Goal: Transaction & Acquisition: Book appointment/travel/reservation

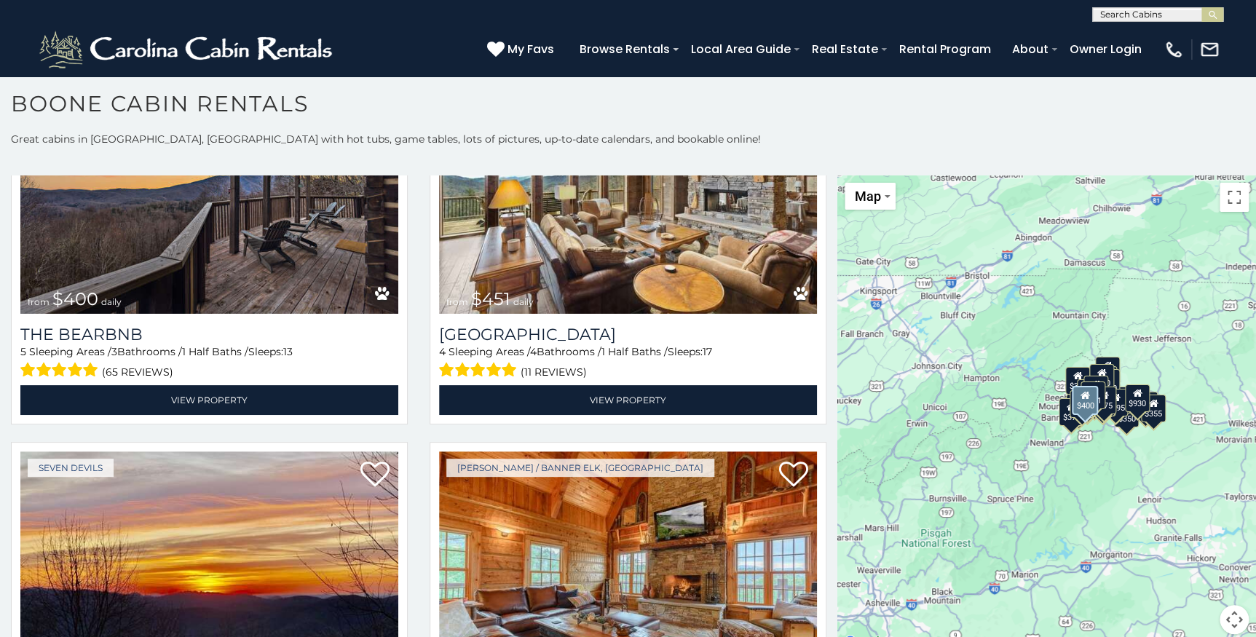
scroll to position [1522, 0]
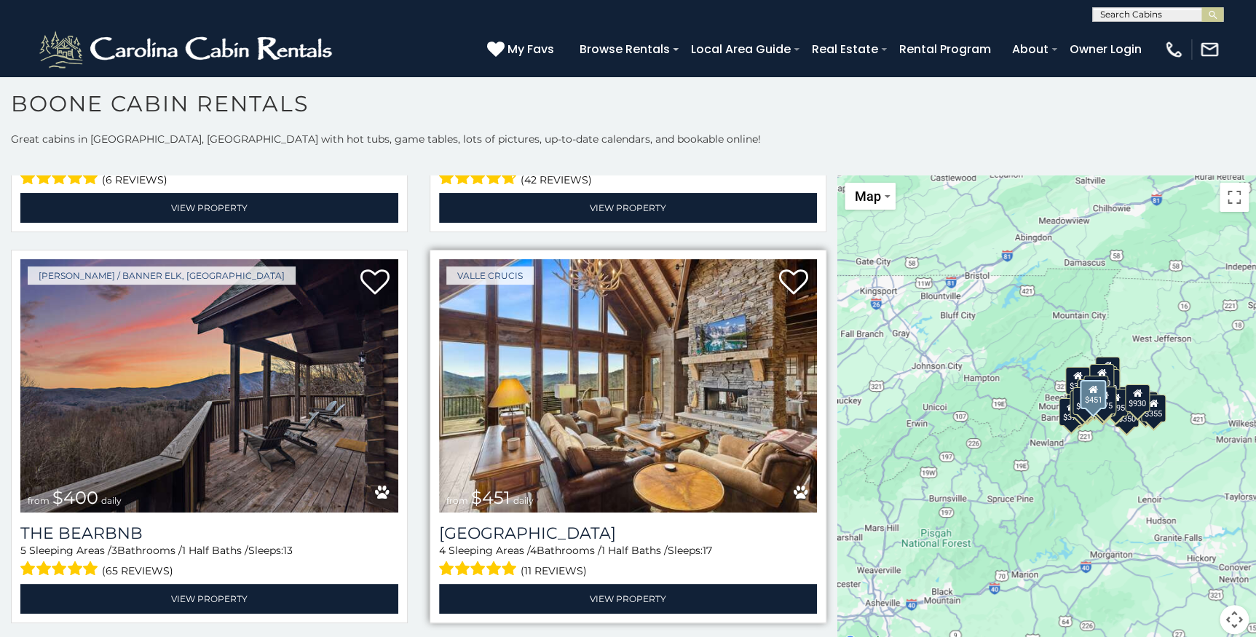
click at [639, 351] on img at bounding box center [628, 385] width 378 height 253
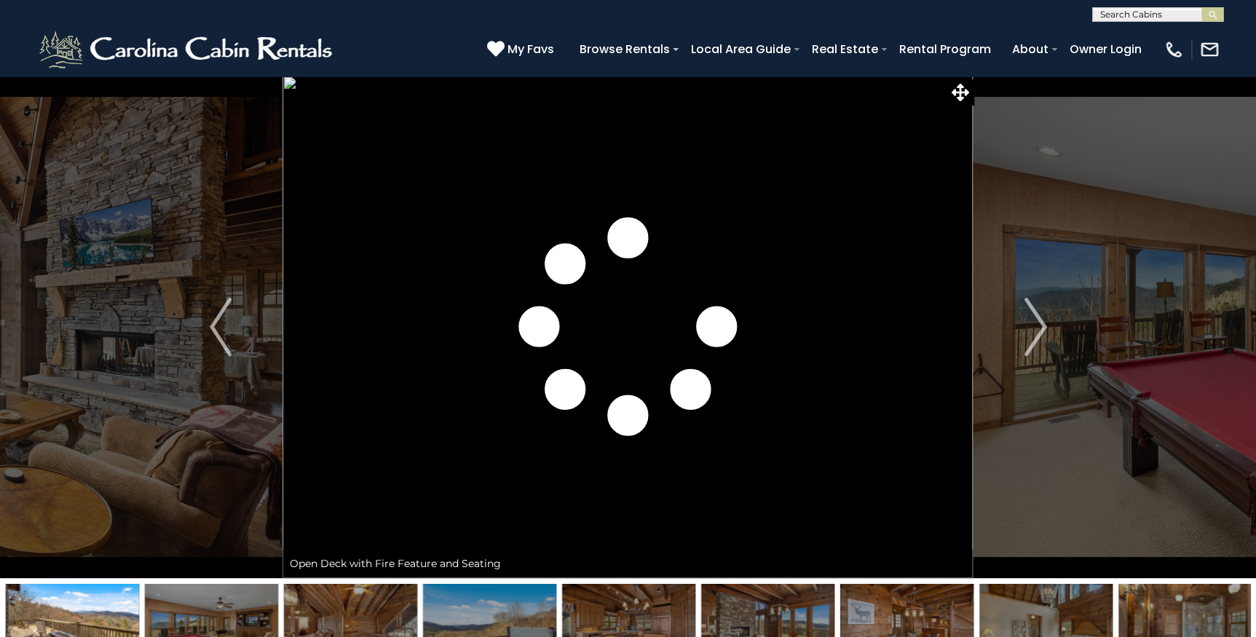
click at [1046, 324] on img "Next" at bounding box center [1035, 327] width 22 height 58
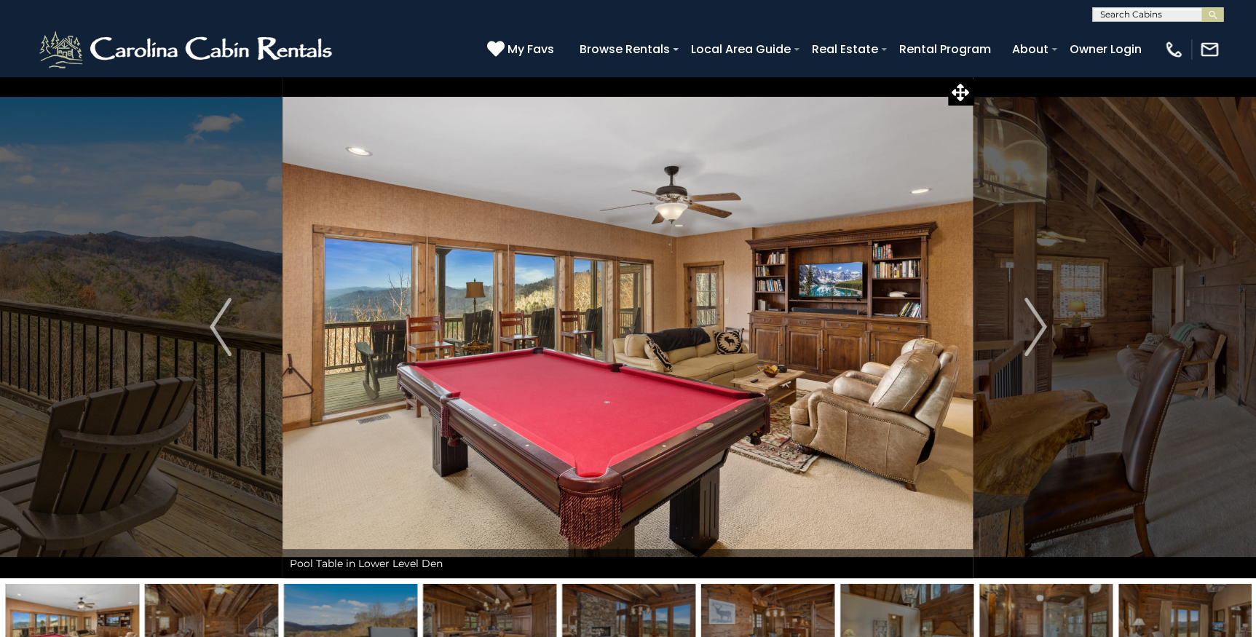
click at [1046, 324] on img "Next" at bounding box center [1035, 327] width 22 height 58
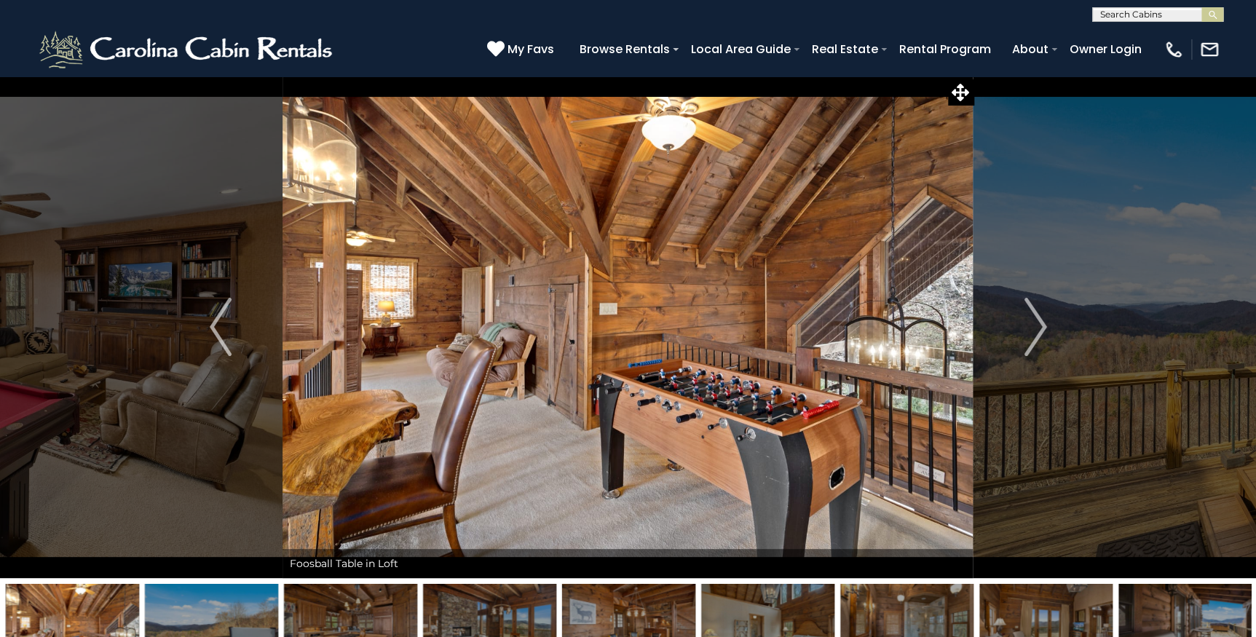
click at [1046, 324] on img "Next" at bounding box center [1035, 327] width 22 height 58
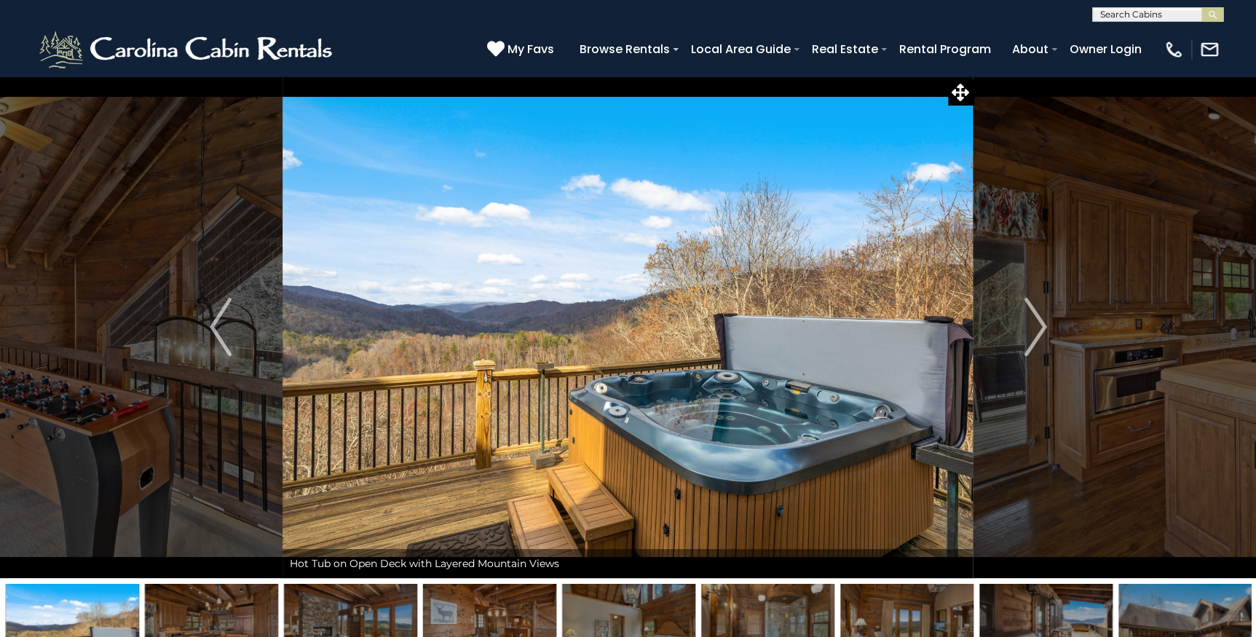
click at [1046, 324] on img "Next" at bounding box center [1035, 327] width 22 height 58
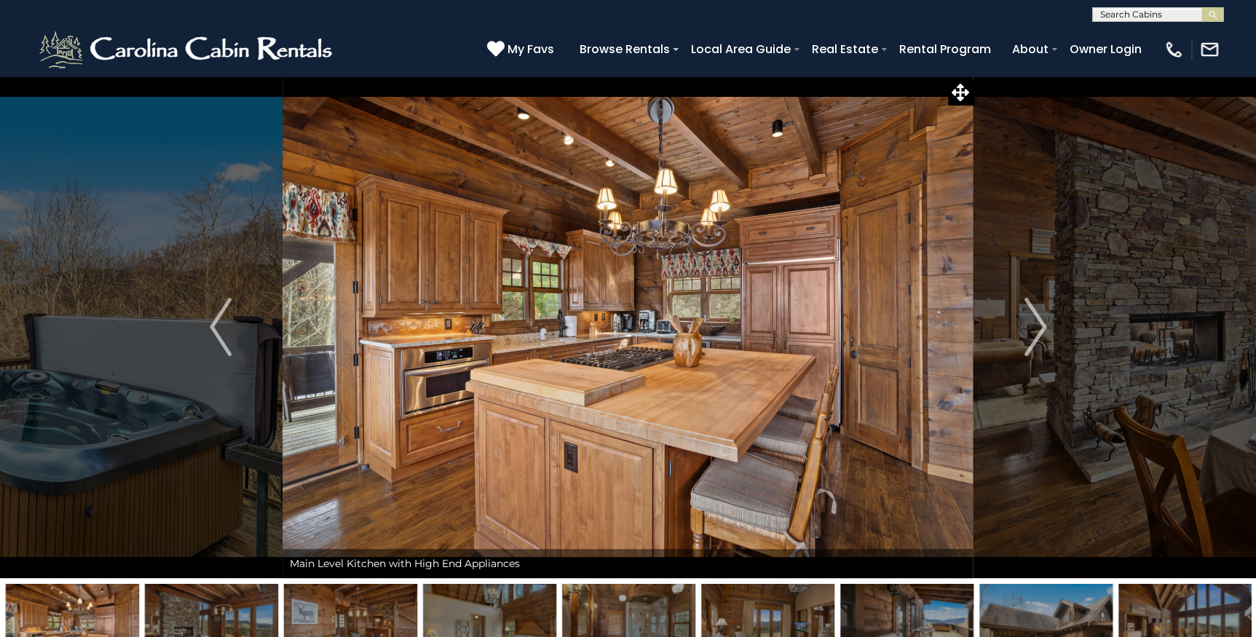
click at [1046, 324] on img "Next" at bounding box center [1035, 327] width 22 height 58
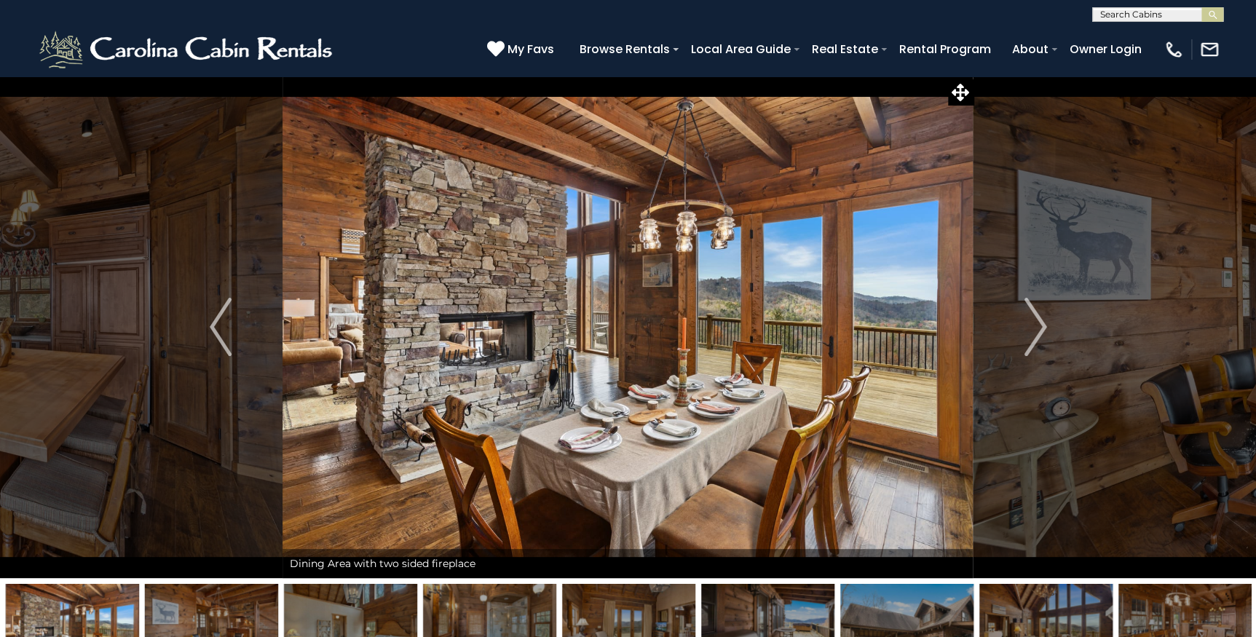
click at [1046, 324] on img "Next" at bounding box center [1035, 327] width 22 height 58
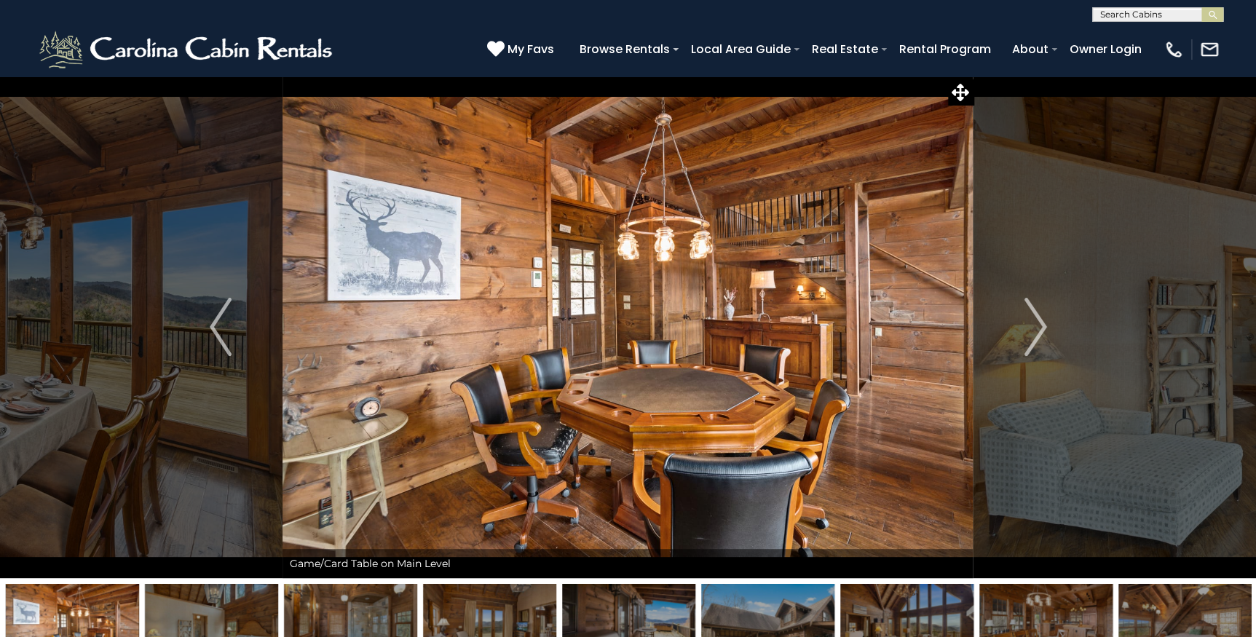
click at [1046, 324] on img "Next" at bounding box center [1035, 327] width 22 height 58
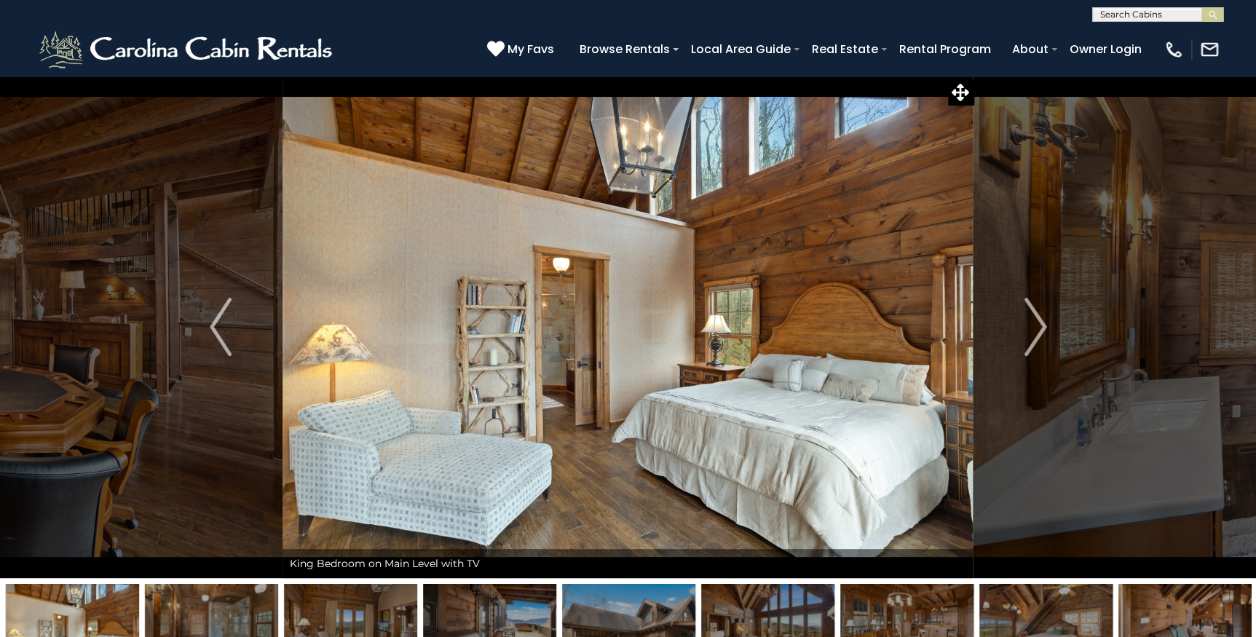
click at [1046, 324] on img "Next" at bounding box center [1035, 327] width 22 height 58
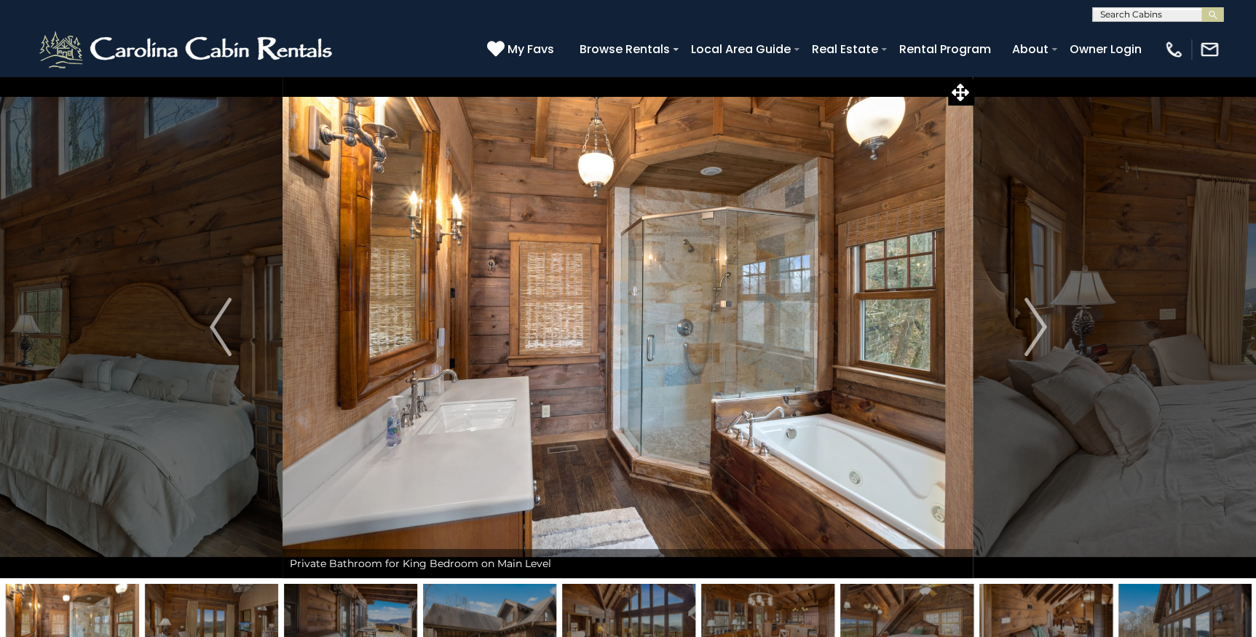
click at [1046, 324] on img "Next" at bounding box center [1035, 327] width 22 height 58
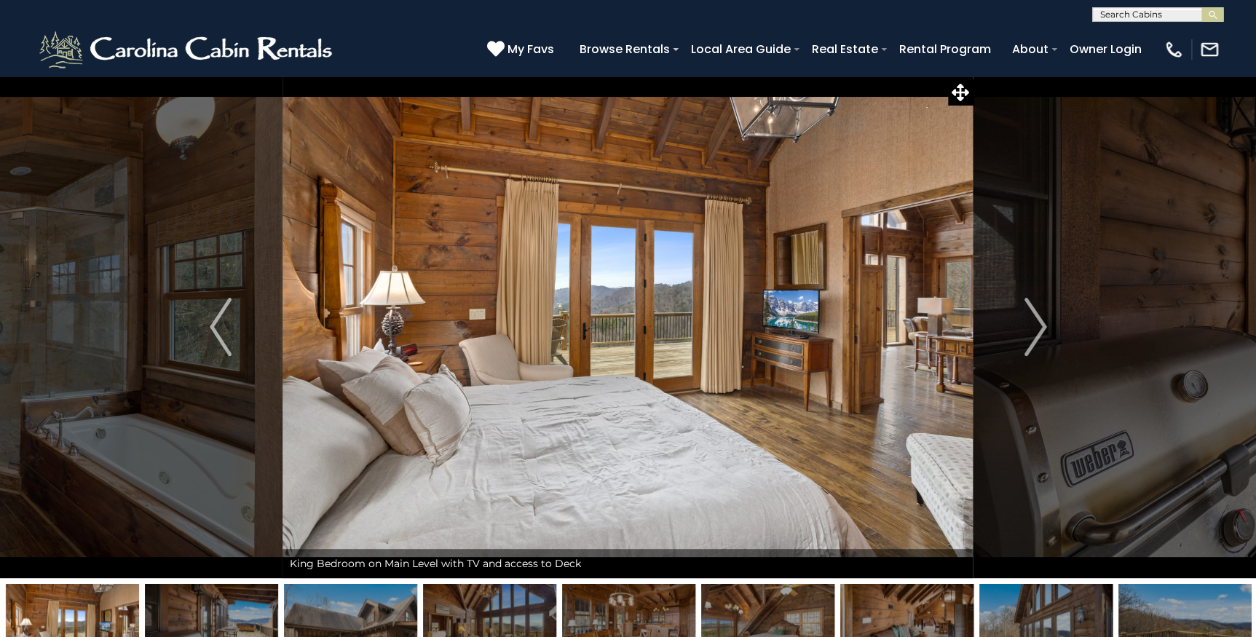
click at [1046, 324] on img "Next" at bounding box center [1035, 327] width 22 height 58
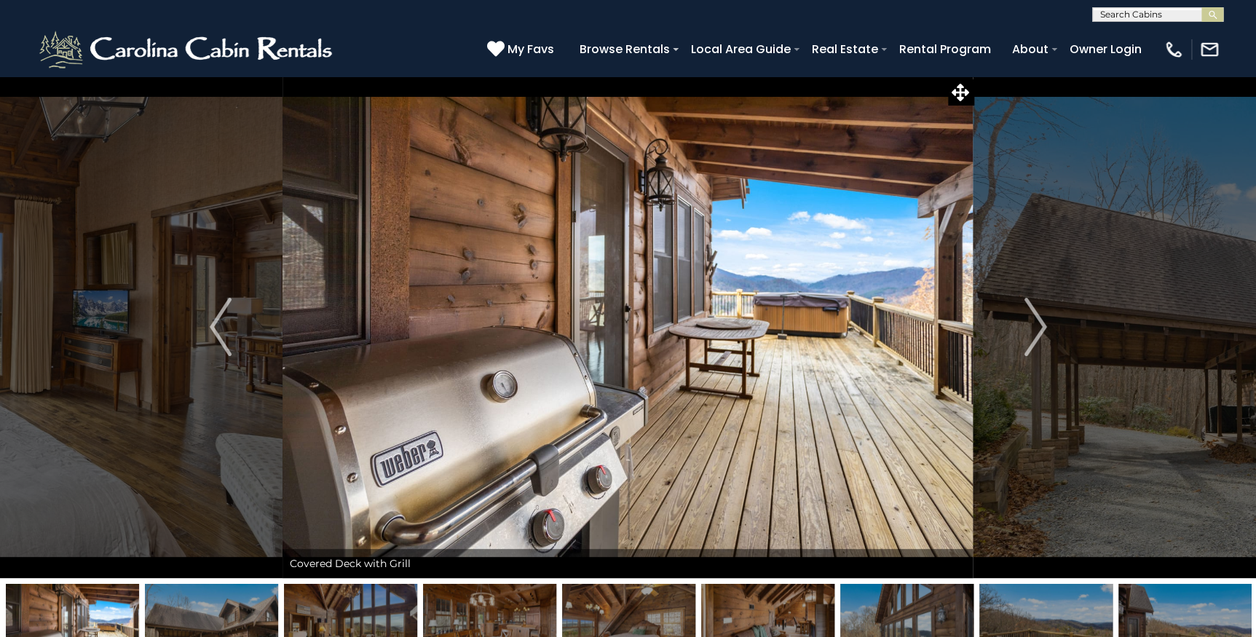
click at [1046, 324] on img "Next" at bounding box center [1035, 327] width 22 height 58
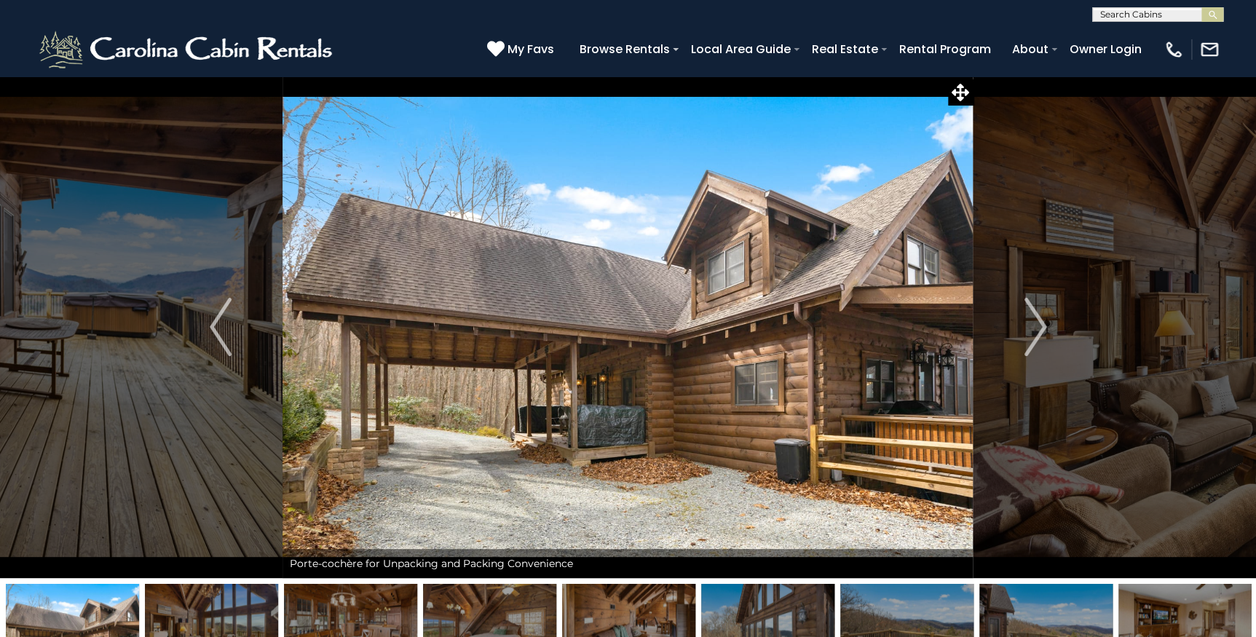
click at [1046, 324] on img "Next" at bounding box center [1035, 327] width 22 height 58
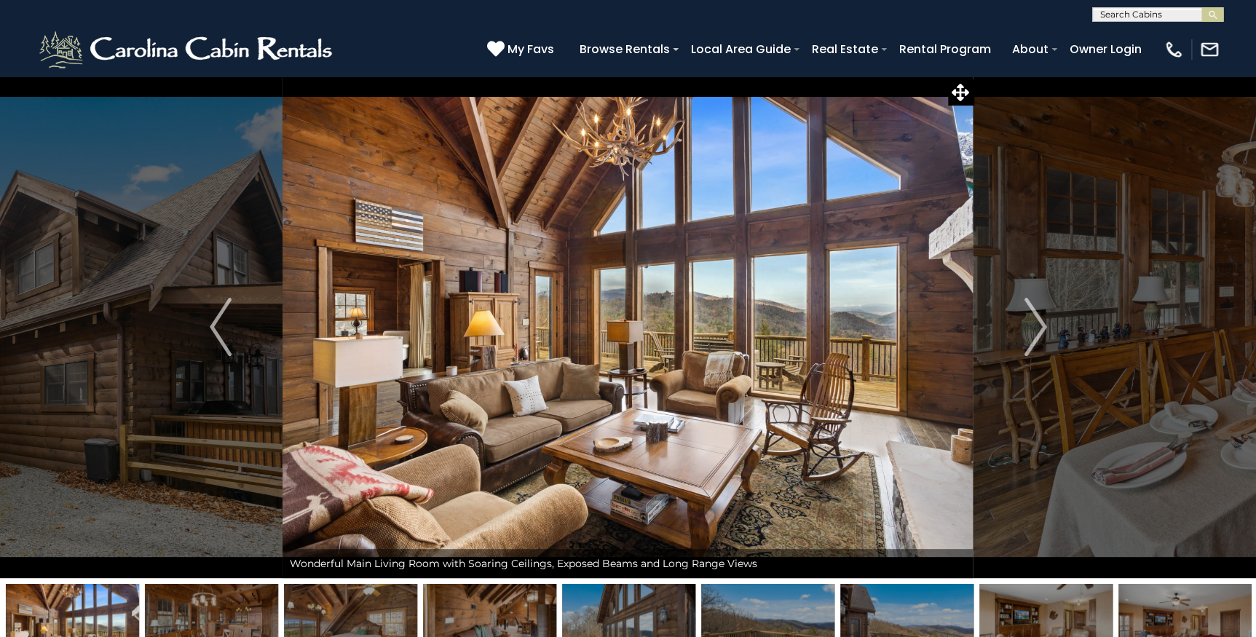
click at [1046, 324] on img "Next" at bounding box center [1035, 327] width 22 height 58
